Goal: Navigation & Orientation: Go to known website

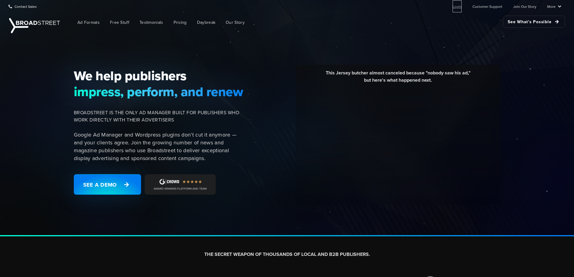
click at [456, 5] on link "Login" at bounding box center [456, 6] width 9 height 12
click at [463, 6] on ul "Login Customer Support Join Our Story More Resources Blog Partners Case Studies…" at bounding box center [502, 6] width 118 height 12
click at [457, 5] on link "Login" at bounding box center [456, 6] width 9 height 12
click at [460, 8] on link "Login" at bounding box center [456, 6] width 9 height 12
